Goal: Task Accomplishment & Management: Use online tool/utility

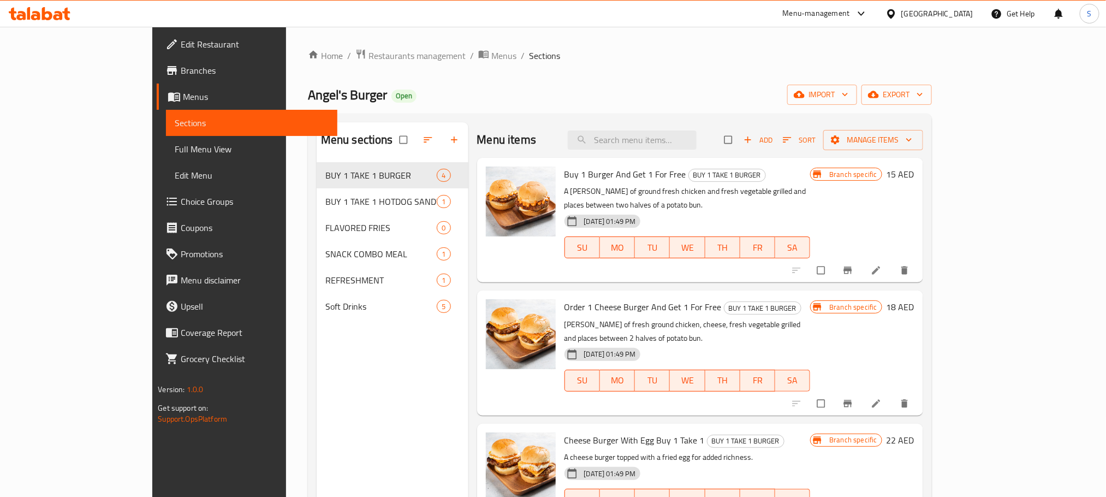
click at [925, 10] on div "United Arab Emirates" at bounding box center [937, 14] width 72 height 12
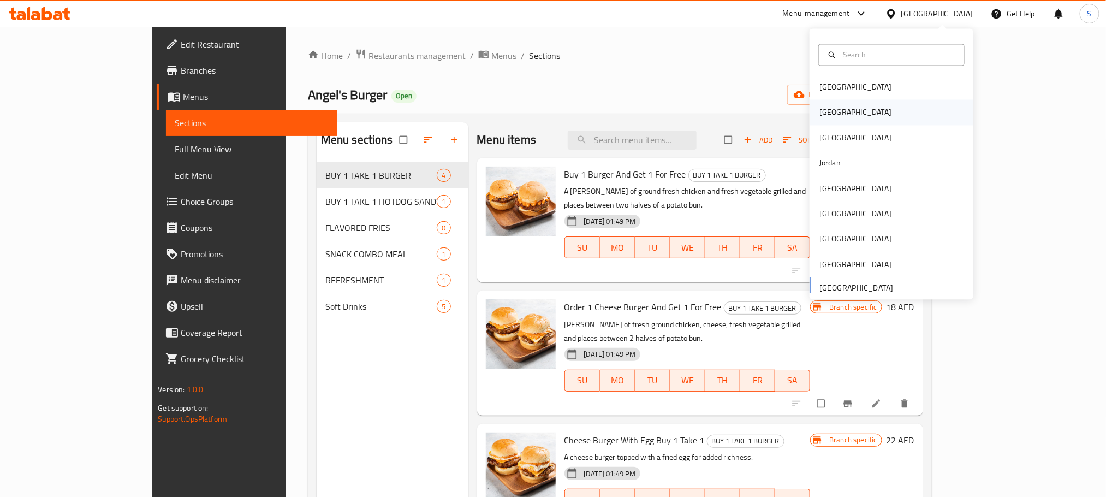
click at [857, 105] on div "[GEOGRAPHIC_DATA]" at bounding box center [891, 112] width 164 height 25
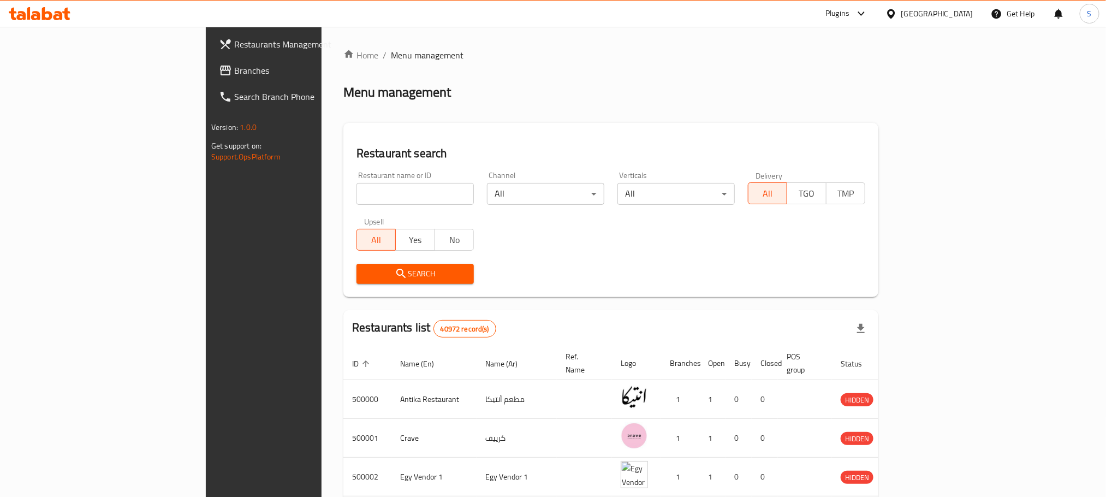
click at [234, 64] on span "Branches" at bounding box center [307, 70] width 147 height 13
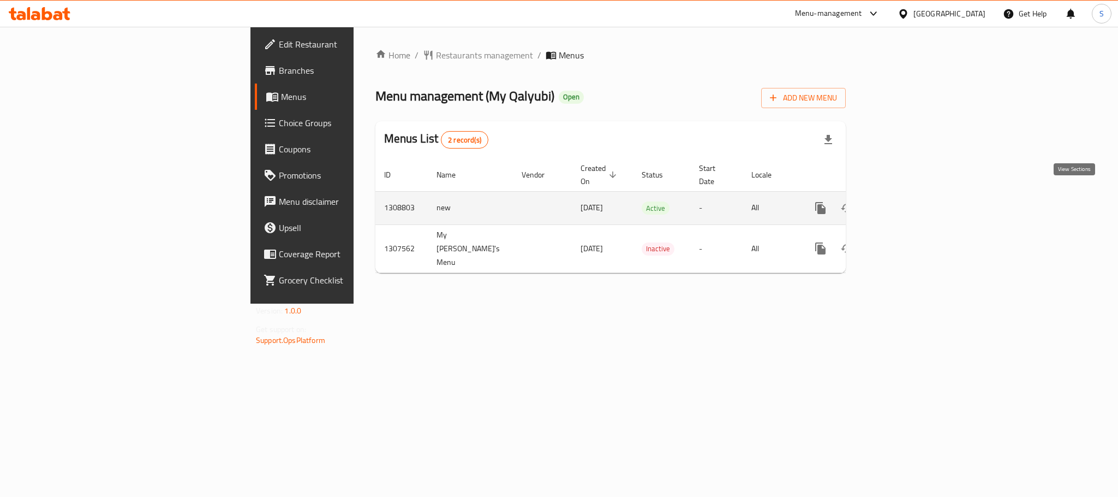
click at [906, 201] on icon "enhanced table" at bounding box center [899, 207] width 13 height 13
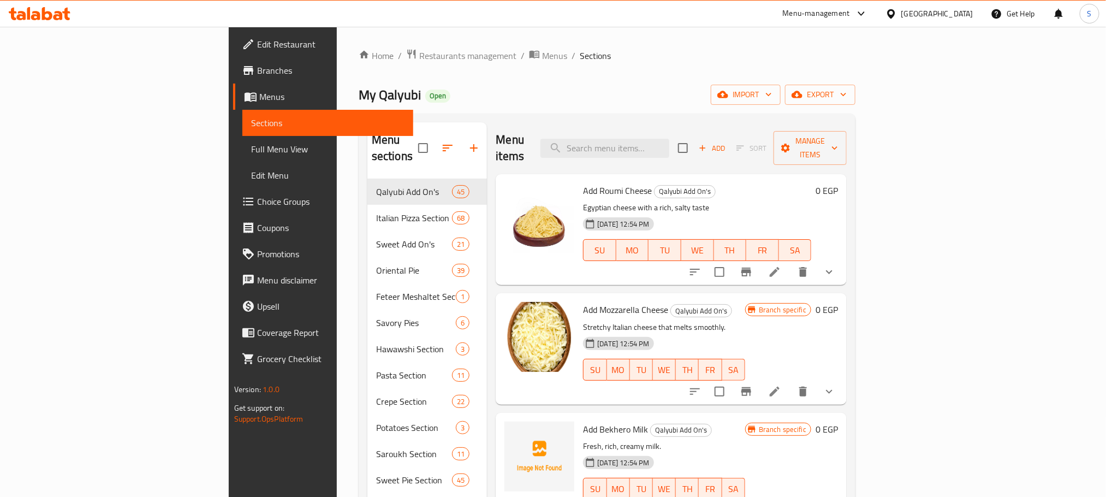
click at [758, 61] on ol "Home / Restaurants management / Menus / Sections" at bounding box center [607, 56] width 497 height 14
click at [846, 90] on span "export" at bounding box center [820, 95] width 53 height 14
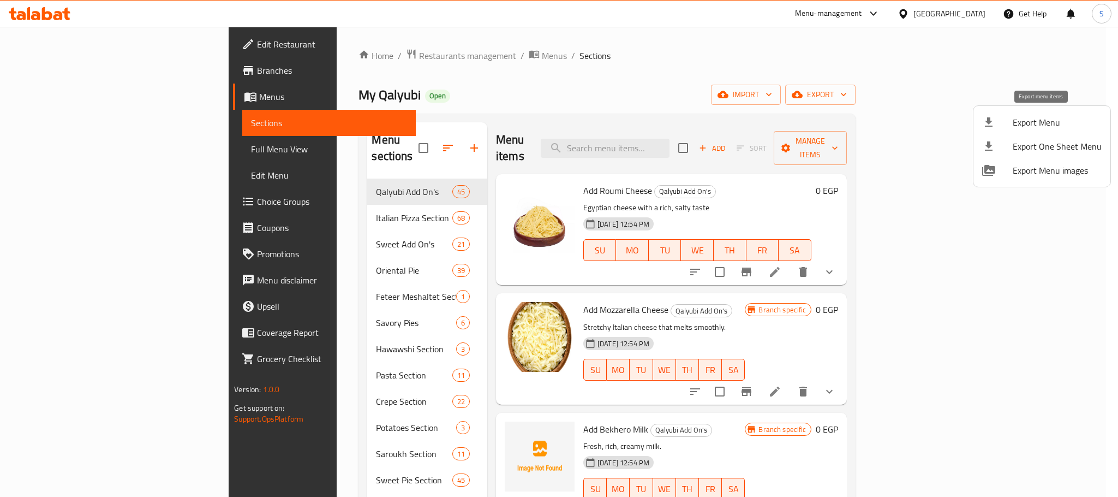
click at [1028, 120] on span "Export Menu" at bounding box center [1057, 122] width 89 height 13
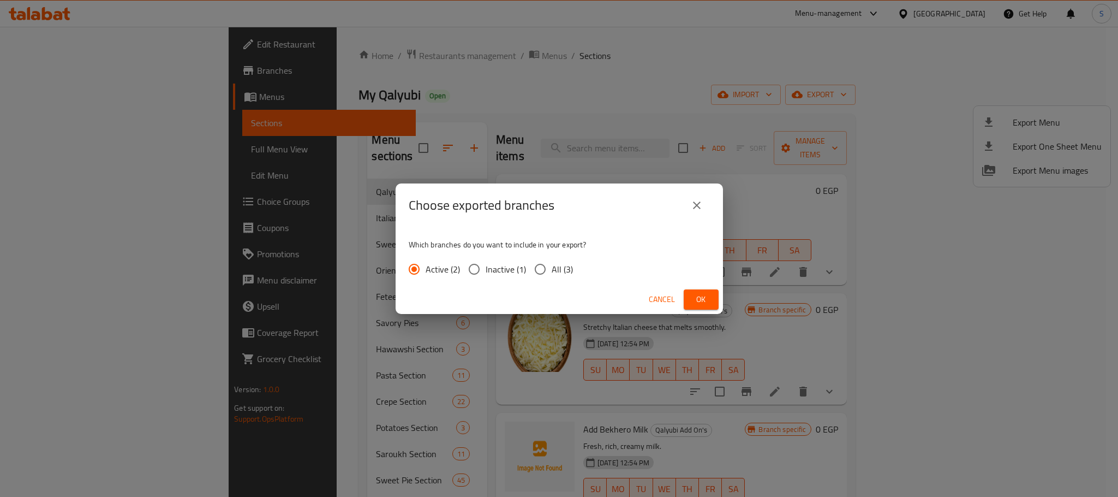
click at [547, 275] on input "All (3)" at bounding box center [540, 269] width 23 height 23
radio input "true"
click at [693, 295] on span "Ok" at bounding box center [701, 300] width 17 height 14
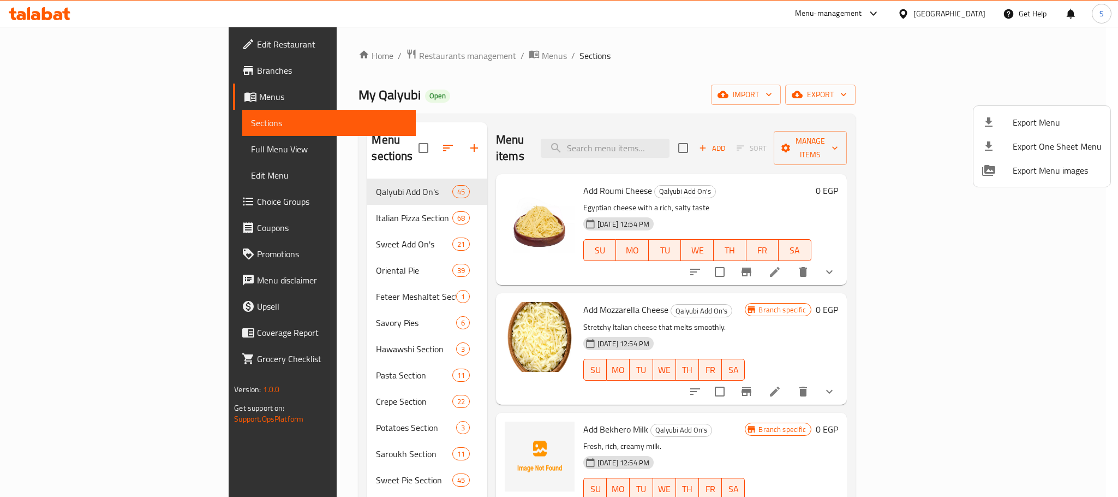
click at [546, 64] on div at bounding box center [559, 248] width 1118 height 497
